Goal: Information Seeking & Learning: Learn about a topic

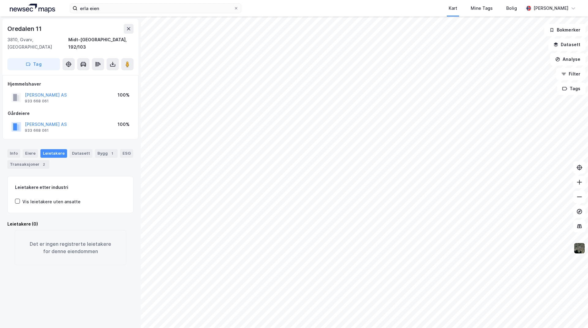
click at [440, 328] on html "erla eien Kart Mine Tags Bolig Kristoffer Lorentzen Oredalen 11 3810, Gvarv, Te…" at bounding box center [294, 164] width 588 height 328
click at [487, 328] on html "erla eien Kart Mine Tags Bolig Kristoffer Lorentzen Oredalen 11 3810, Gvarv, Te…" at bounding box center [294, 164] width 588 height 328
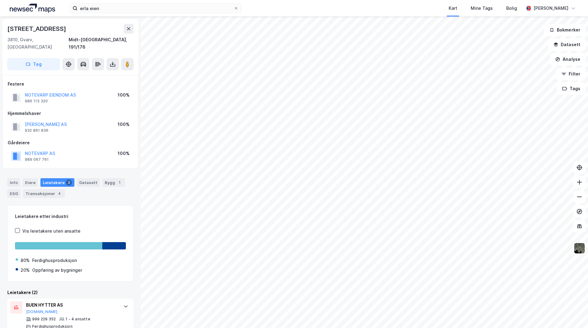
scroll to position [37, 0]
